Goal: Book appointment/travel/reservation

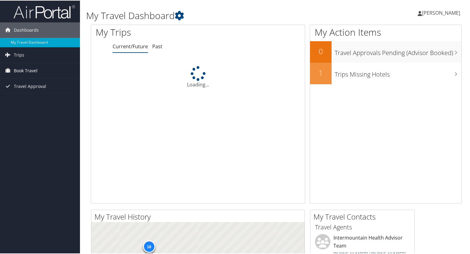
drag, startPoint x: 0, startPoint y: 0, endPoint x: 24, endPoint y: 75, distance: 78.9
click at [24, 75] on span "Book Travel" at bounding box center [26, 69] width 24 height 15
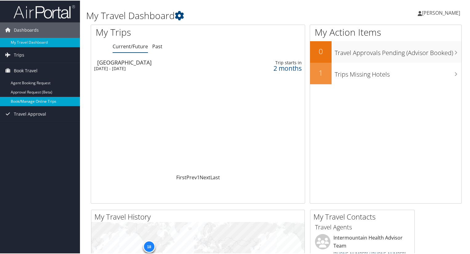
click at [21, 99] on link "Book/Manage Online Trips" at bounding box center [40, 100] width 80 height 9
click at [219, 70] on div "[DATE] - [DATE]" at bounding box center [160, 68] width 132 height 6
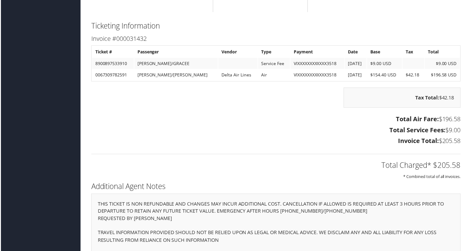
scroll to position [669, 0]
